Goal: Task Accomplishment & Management: Manage account settings

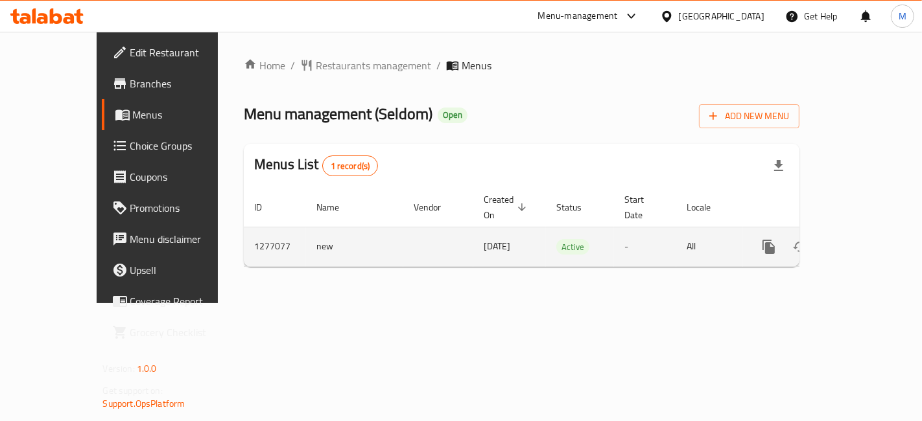
click at [870, 239] on icon "enhanced table" at bounding box center [862, 247] width 16 height 16
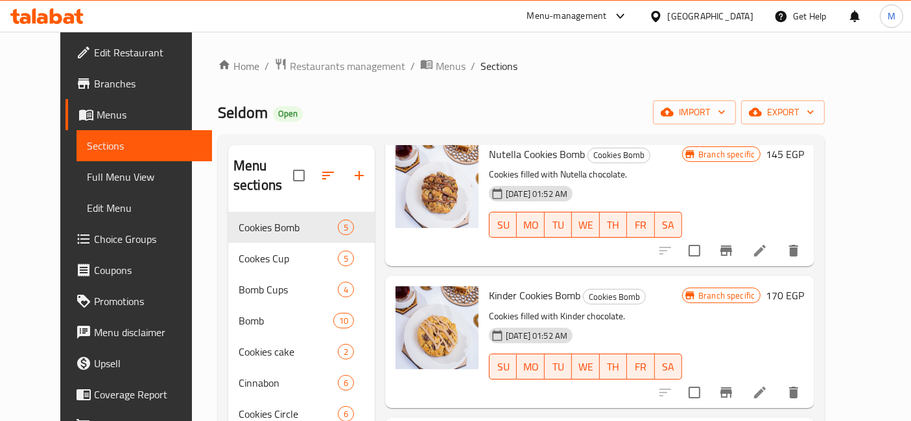
scroll to position [144, 0]
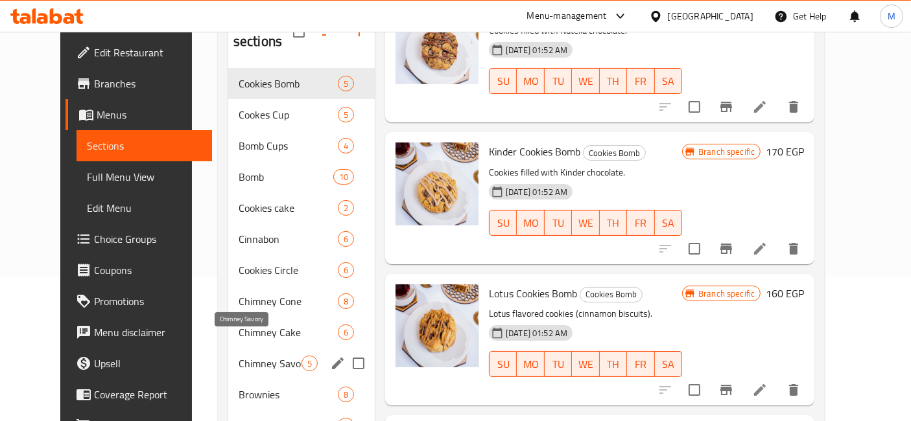
click at [275, 356] on span "Chimney Savory" at bounding box center [270, 364] width 63 height 16
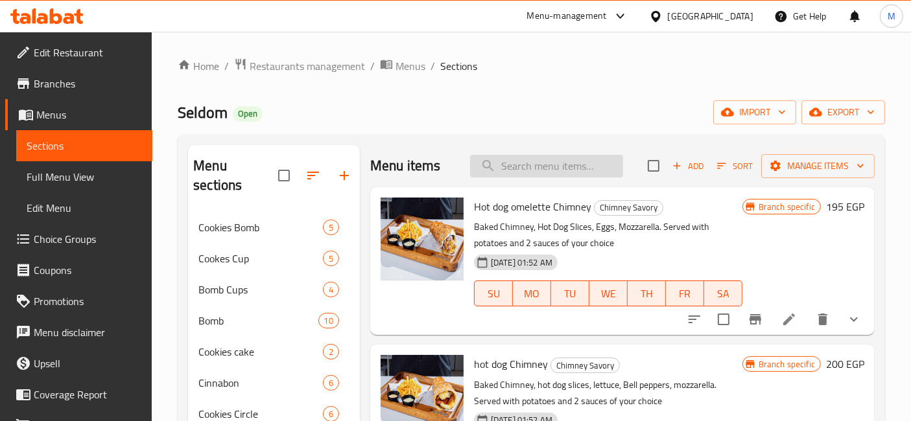
click at [540, 162] on input "search" at bounding box center [546, 166] width 153 height 23
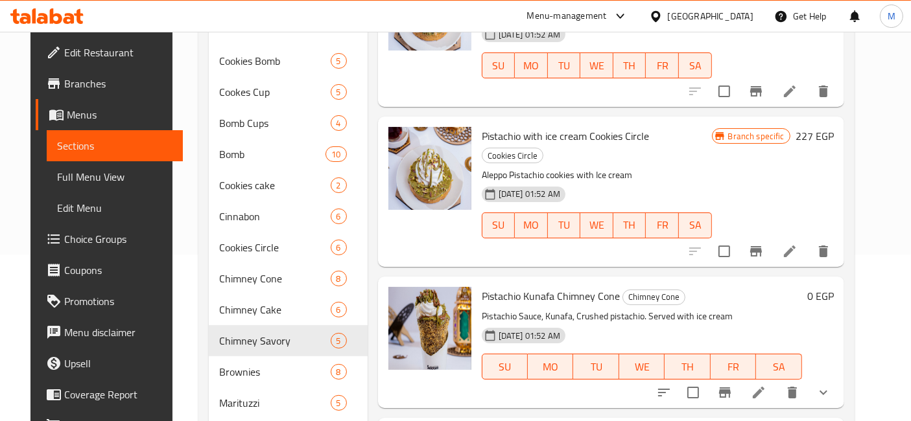
scroll to position [1296, 0]
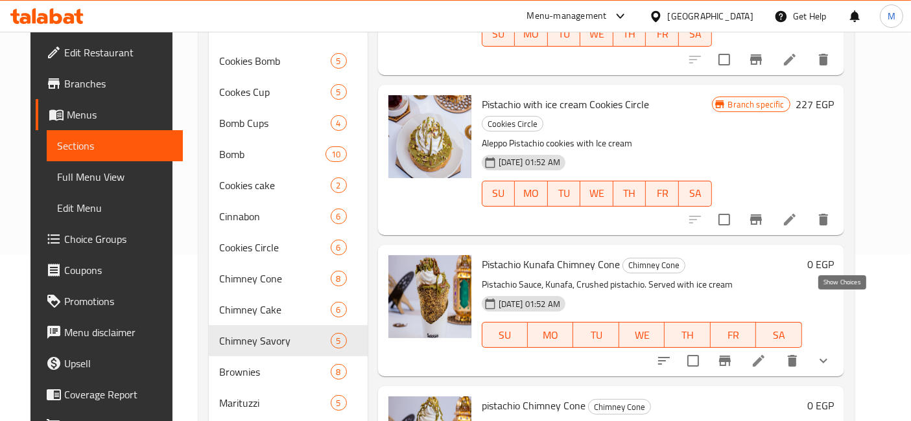
type input "pist"
click at [831, 353] on icon "show more" at bounding box center [823, 361] width 16 height 16
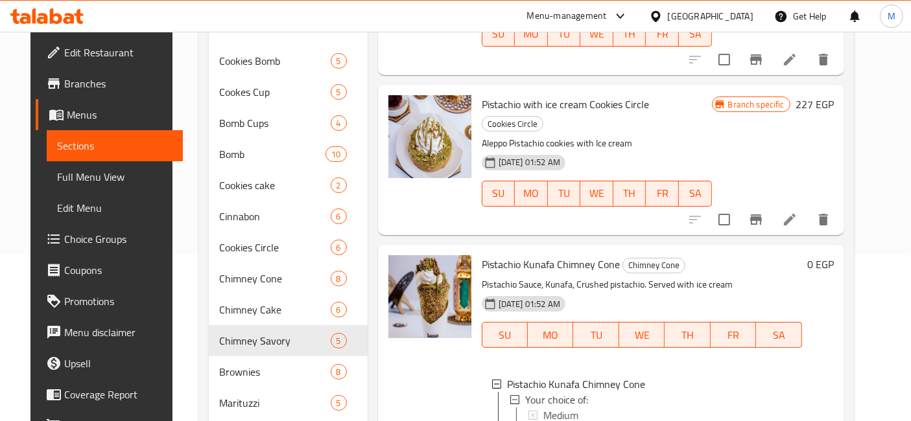
scroll to position [1440, 0]
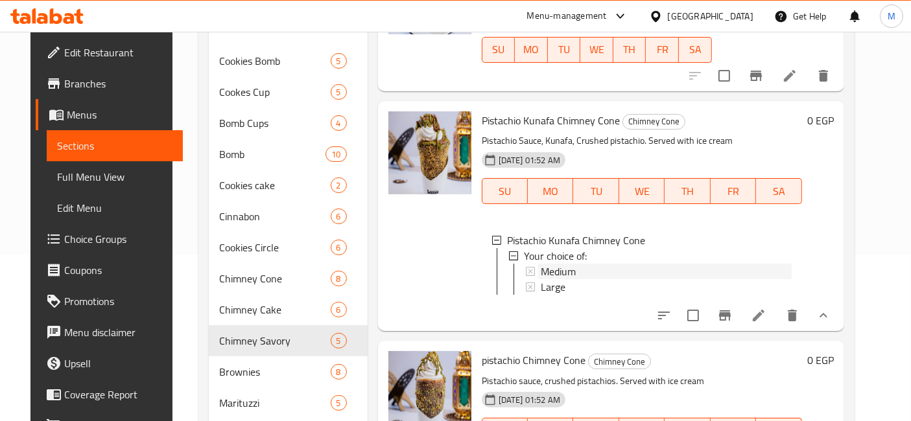
click at [579, 264] on div "Medium" at bounding box center [666, 272] width 251 height 16
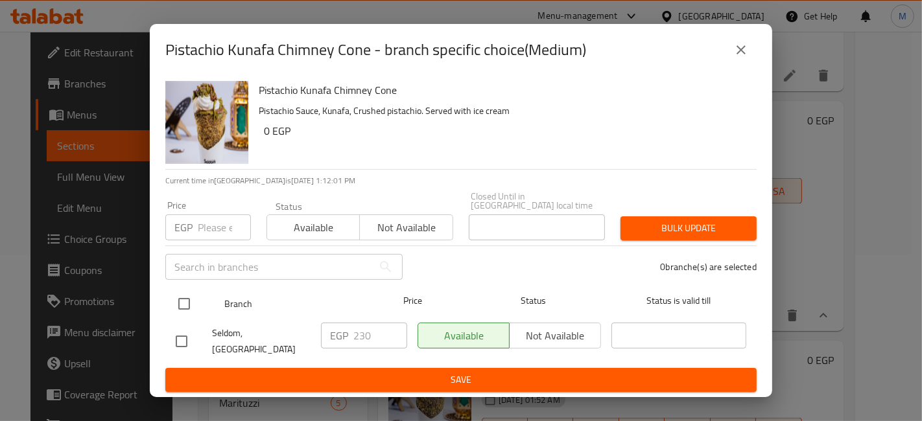
click at [187, 300] on input "checkbox" at bounding box center [183, 303] width 27 height 27
checkbox input "true"
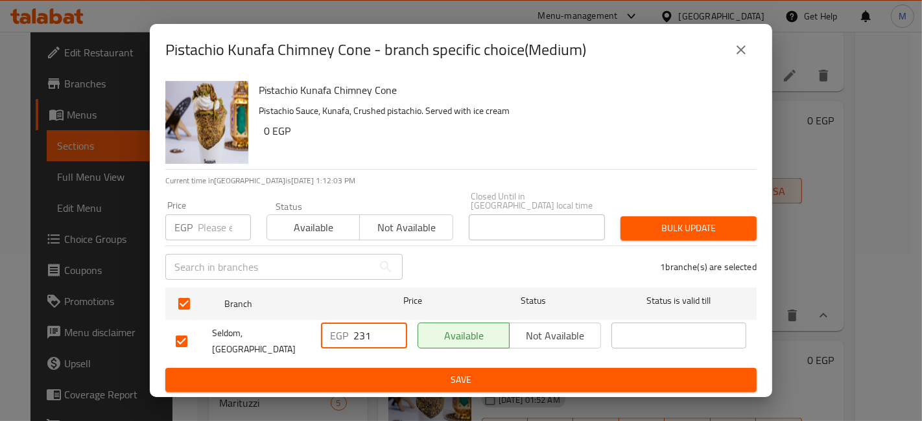
click at [395, 329] on input "231" at bounding box center [380, 336] width 54 height 26
click at [395, 329] on input "232" at bounding box center [380, 336] width 54 height 26
click at [395, 329] on input "233" at bounding box center [380, 336] width 54 height 26
click at [395, 329] on input "234" at bounding box center [380, 336] width 54 height 26
type input "235"
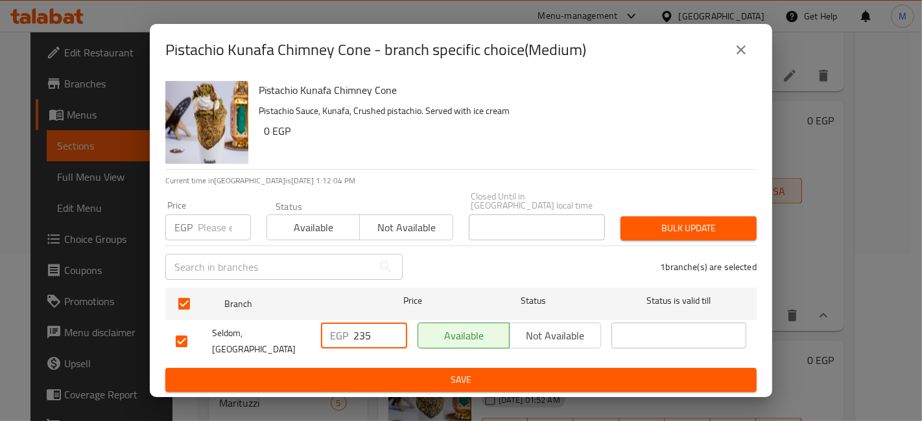
click at [395, 329] on input "235" at bounding box center [380, 336] width 54 height 26
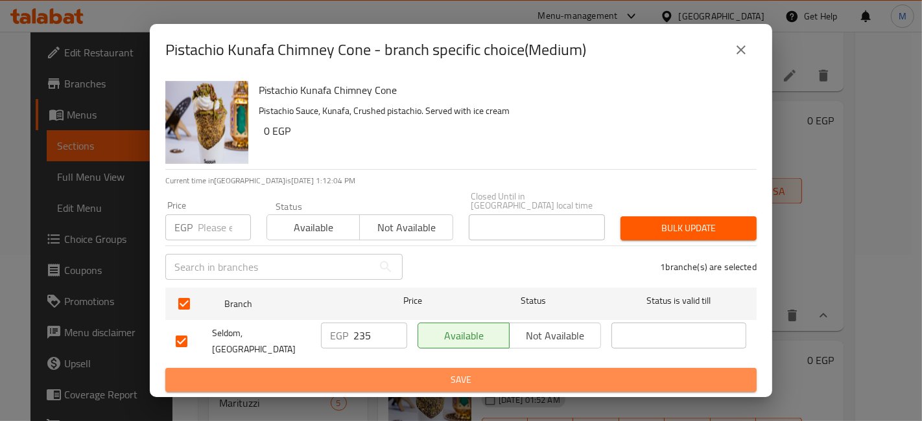
click at [392, 368] on button "Save" at bounding box center [460, 380] width 591 height 24
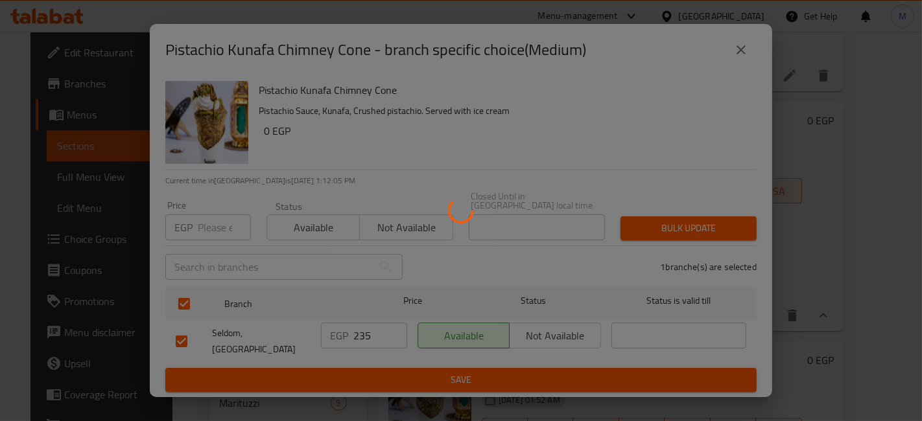
click at [403, 377] on div at bounding box center [461, 210] width 922 height 421
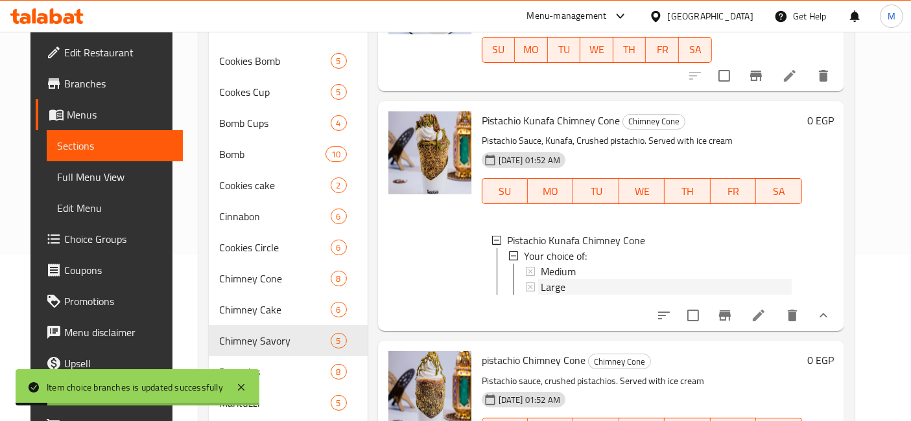
click at [544, 279] on span "Large" at bounding box center [553, 287] width 25 height 16
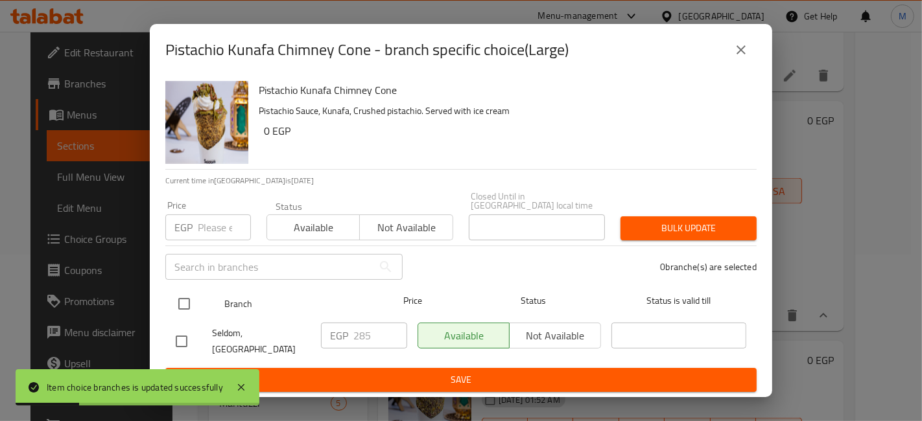
click at [185, 301] on input "checkbox" at bounding box center [183, 303] width 27 height 27
checkbox input "true"
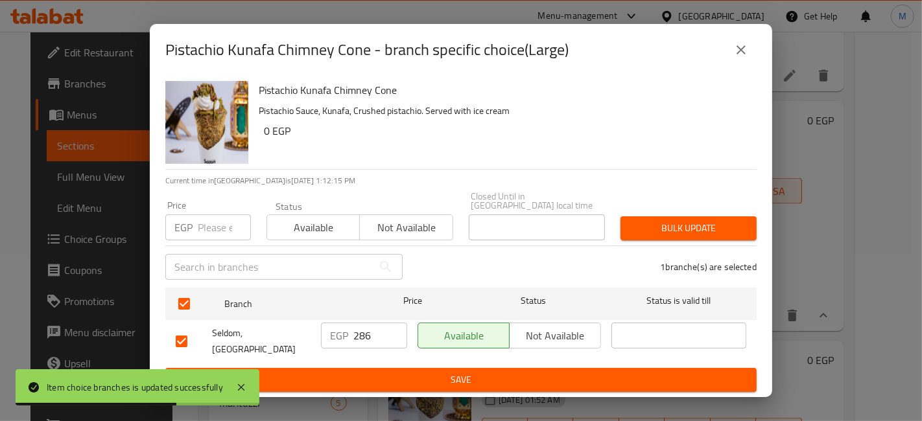
click at [393, 331] on input "286" at bounding box center [380, 336] width 54 height 26
click at [393, 331] on input "287" at bounding box center [380, 336] width 54 height 26
click at [393, 331] on input "288" at bounding box center [380, 336] width 54 height 26
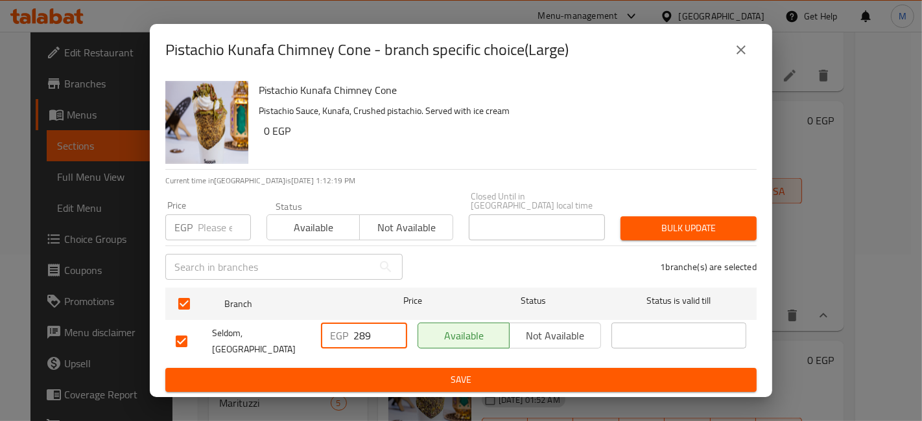
click at [393, 331] on input "289" at bounding box center [380, 336] width 54 height 26
type input "290"
click at [393, 331] on input "290" at bounding box center [380, 336] width 54 height 26
click at [409, 372] on span "Save" at bounding box center [461, 380] width 570 height 16
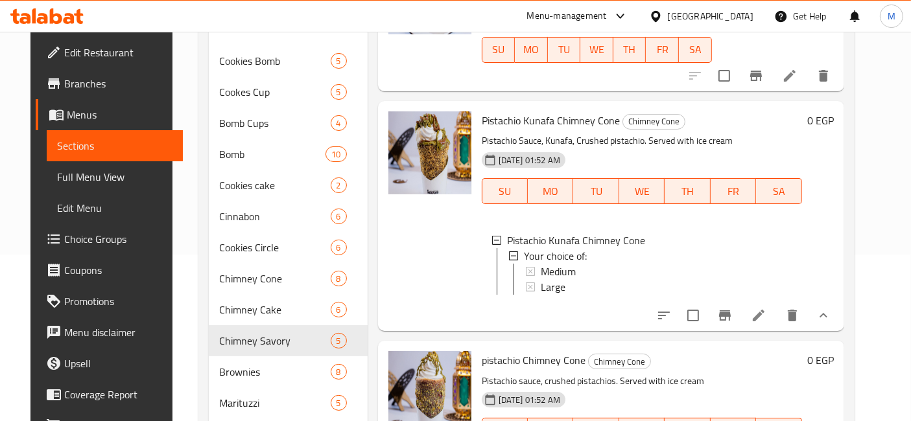
scroll to position [1584, 0]
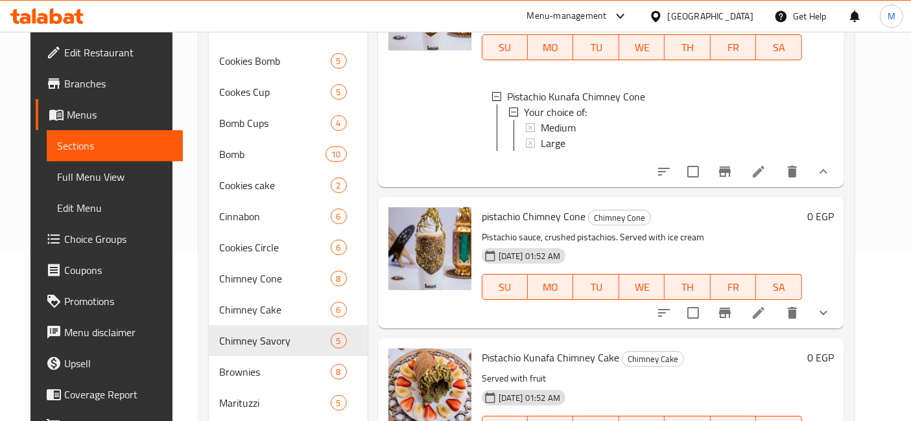
click at [831, 298] on button "show more" at bounding box center [823, 313] width 31 height 31
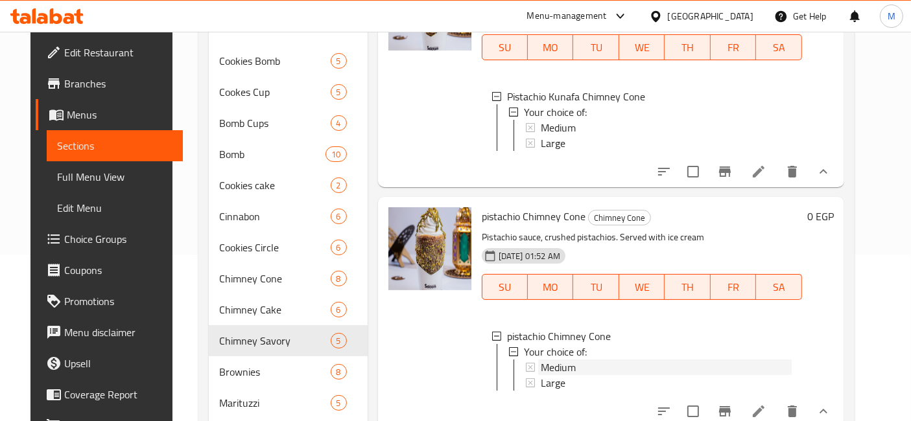
click at [555, 360] on span "Medium" at bounding box center [558, 368] width 35 height 16
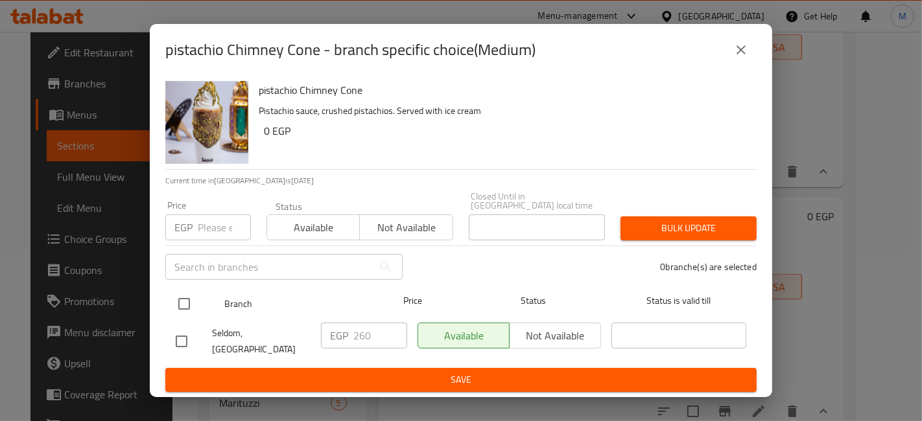
click at [178, 295] on input "checkbox" at bounding box center [183, 303] width 27 height 27
checkbox input "true"
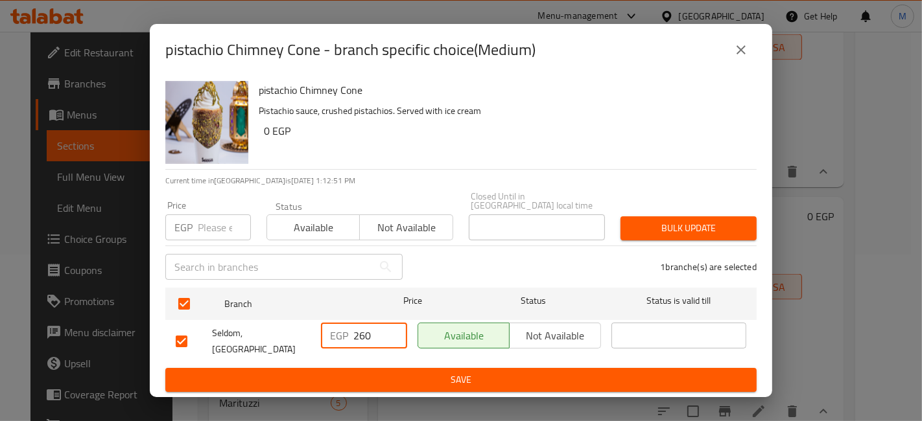
click at [391, 326] on input "260" at bounding box center [380, 336] width 54 height 26
click at [393, 332] on input "261" at bounding box center [380, 336] width 54 height 26
click at [393, 332] on input "262" at bounding box center [380, 336] width 54 height 26
click at [393, 332] on input "263" at bounding box center [380, 336] width 54 height 26
click at [393, 332] on input "264" at bounding box center [380, 336] width 54 height 26
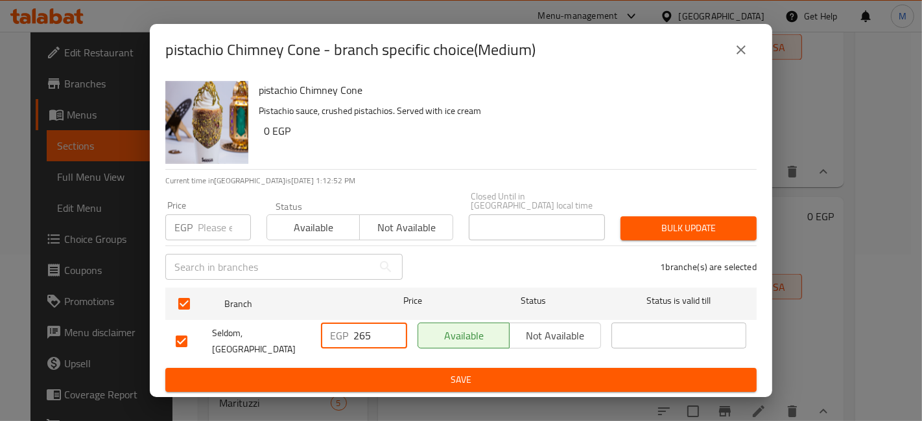
type input "265"
click at [393, 332] on input "265" at bounding box center [380, 336] width 54 height 26
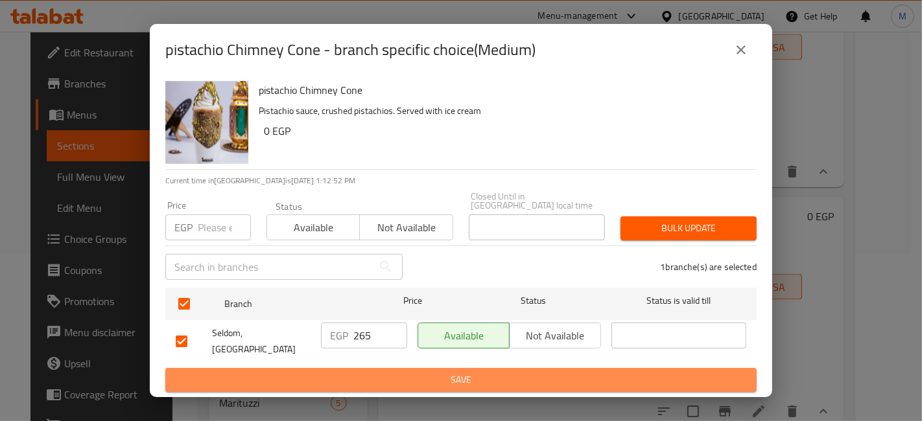
click at [418, 372] on span "Save" at bounding box center [461, 380] width 570 height 16
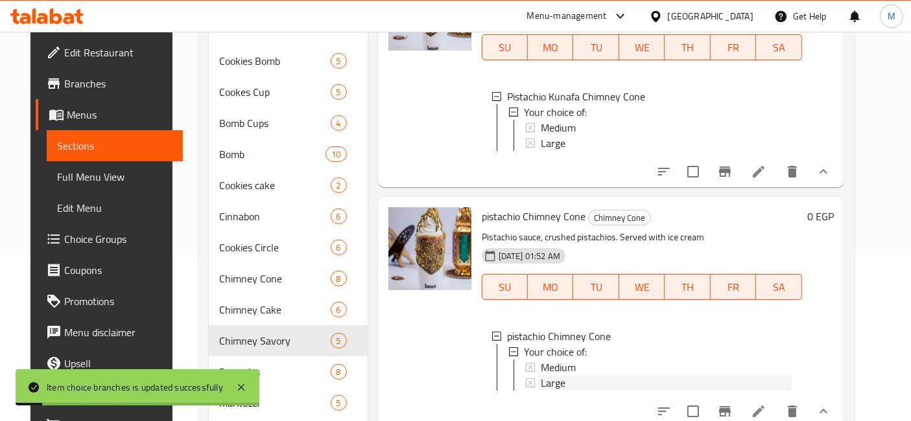
click at [548, 375] on span "Large" at bounding box center [553, 383] width 25 height 16
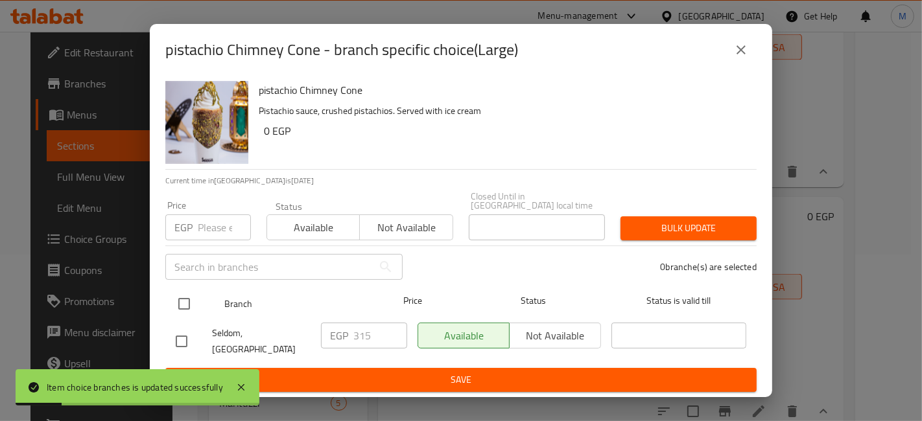
click at [179, 299] on input "checkbox" at bounding box center [183, 303] width 27 height 27
checkbox input "true"
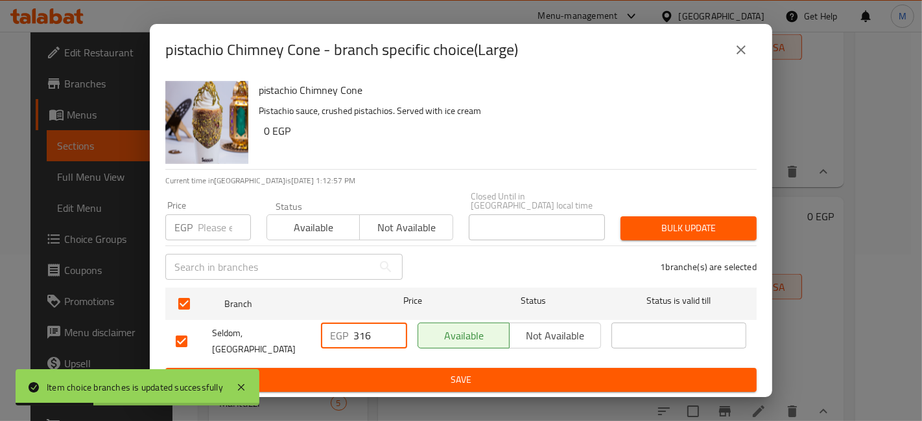
click at [394, 332] on input "316" at bounding box center [380, 336] width 54 height 26
click at [394, 332] on input "317" at bounding box center [380, 336] width 54 height 26
click at [394, 332] on input "318" at bounding box center [380, 336] width 54 height 26
click at [394, 332] on input "319" at bounding box center [380, 336] width 54 height 26
type input "320"
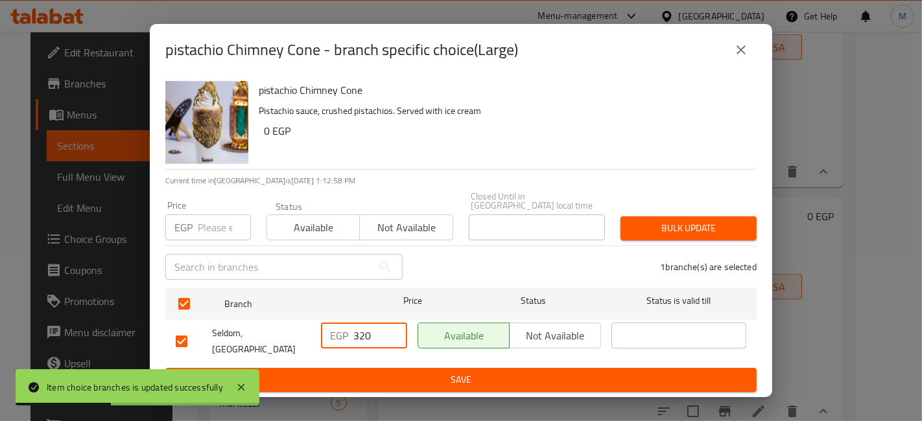
click at [394, 332] on input "320" at bounding box center [380, 336] width 54 height 26
click at [436, 386] on div "pistachio Chimney Cone Pistachio sauce, crushed pistachios. Served with ice cre…" at bounding box center [461, 236] width 622 height 321
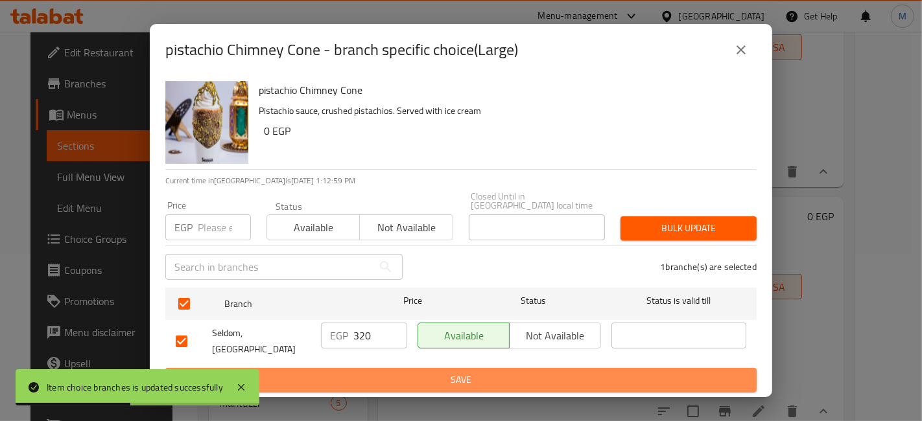
click at [439, 379] on button "Save" at bounding box center [460, 380] width 591 height 24
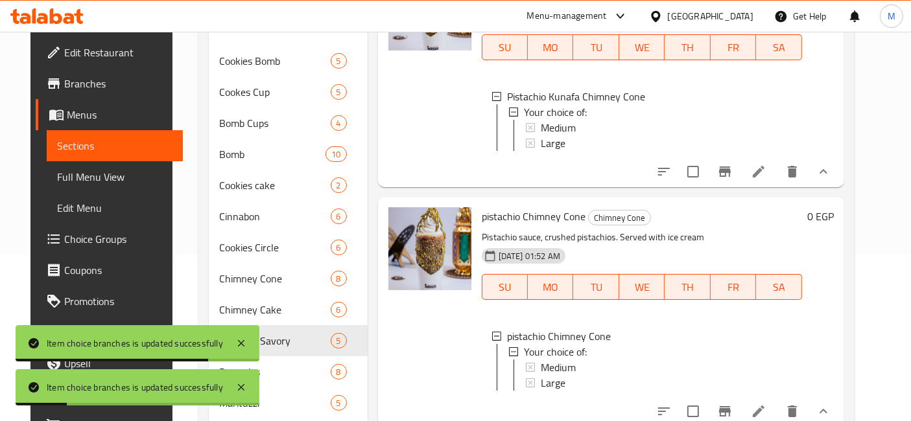
click at [36, 20] on icon at bounding box center [46, 16] width 73 height 16
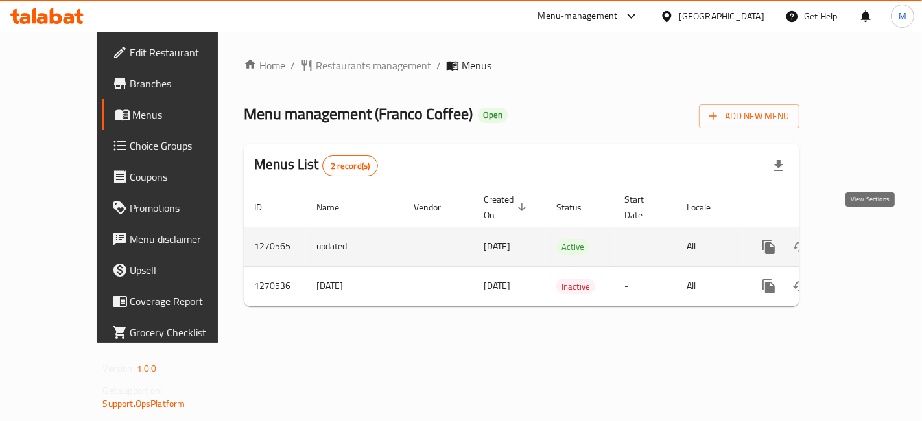
click at [870, 239] on icon "enhanced table" at bounding box center [862, 247] width 16 height 16
